Goal: Obtain resource: Download file/media

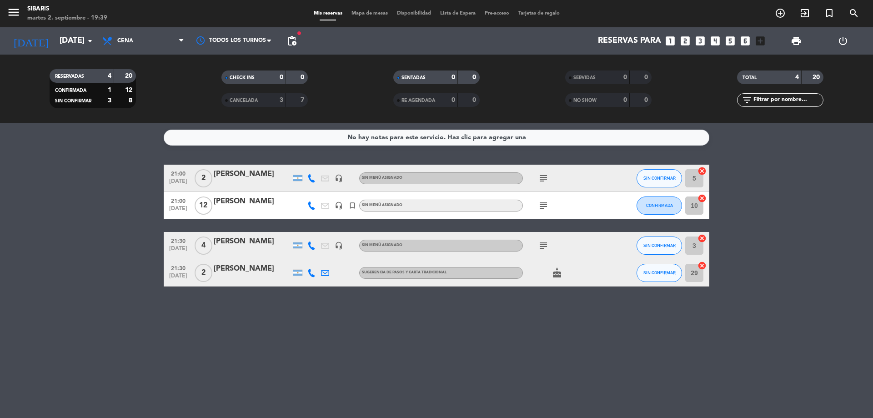
click at [539, 206] on icon "subject" at bounding box center [543, 205] width 11 height 11
click at [542, 240] on icon "subject" at bounding box center [543, 245] width 11 height 11
click at [546, 187] on div "subject" at bounding box center [564, 178] width 82 height 27
click at [546, 180] on icon "subject" at bounding box center [543, 178] width 11 height 11
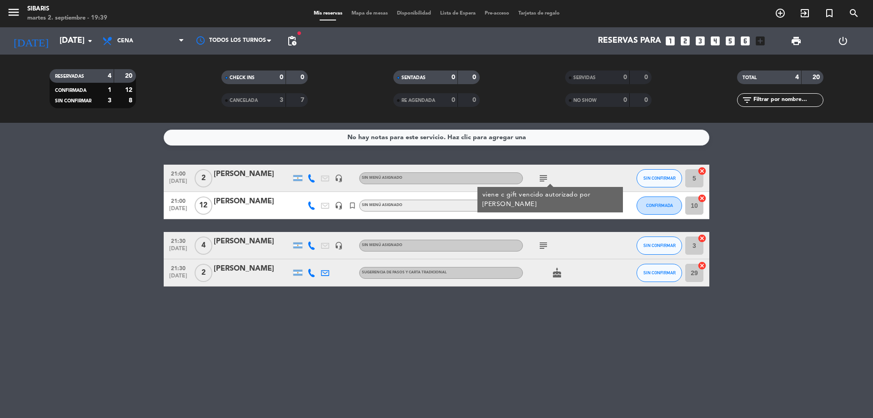
click at [643, 346] on div "No hay notas para este servicio. Haz clic para agregar una 21:00 [DATE] 2 [PERS…" at bounding box center [436, 270] width 873 height 295
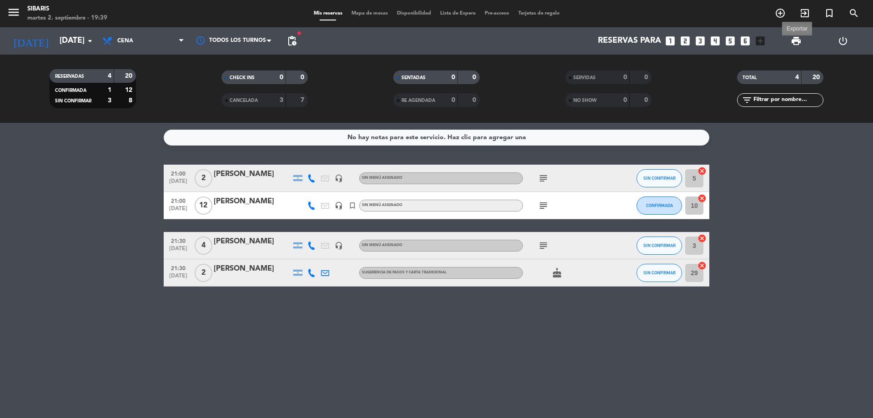
click at [799, 45] on span "print" at bounding box center [796, 40] width 11 height 11
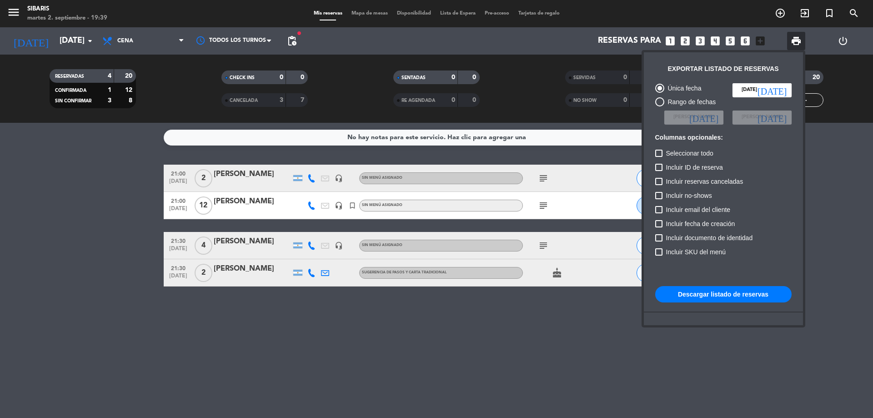
click at [746, 290] on button "Descargar listado de reservas" at bounding box center [723, 294] width 136 height 16
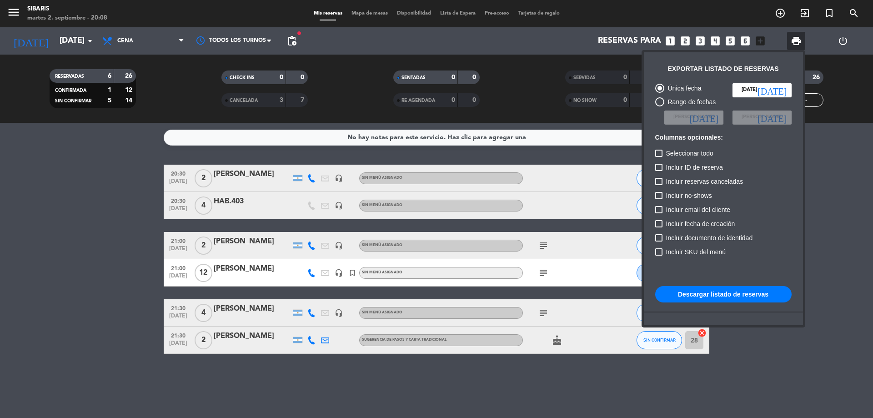
click at [543, 276] on div at bounding box center [436, 209] width 873 height 418
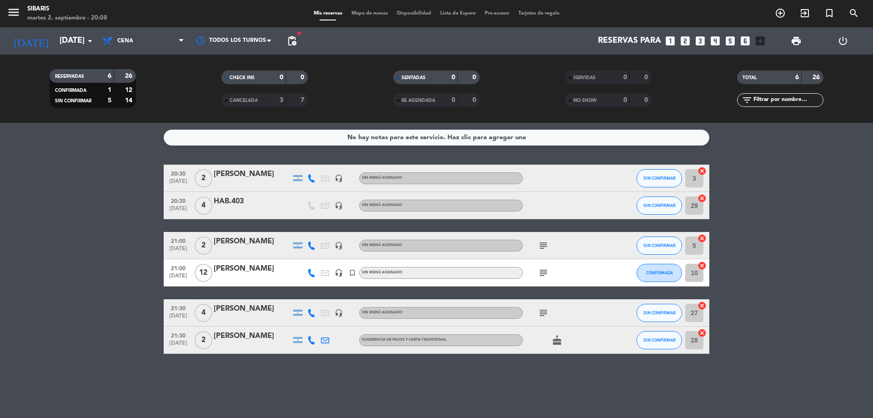
click at [543, 276] on icon "subject" at bounding box center [543, 272] width 11 height 11
click at [539, 317] on icon "subject" at bounding box center [543, 312] width 11 height 11
click at [540, 246] on icon "subject" at bounding box center [543, 245] width 11 height 11
